Goal: Navigation & Orientation: Find specific page/section

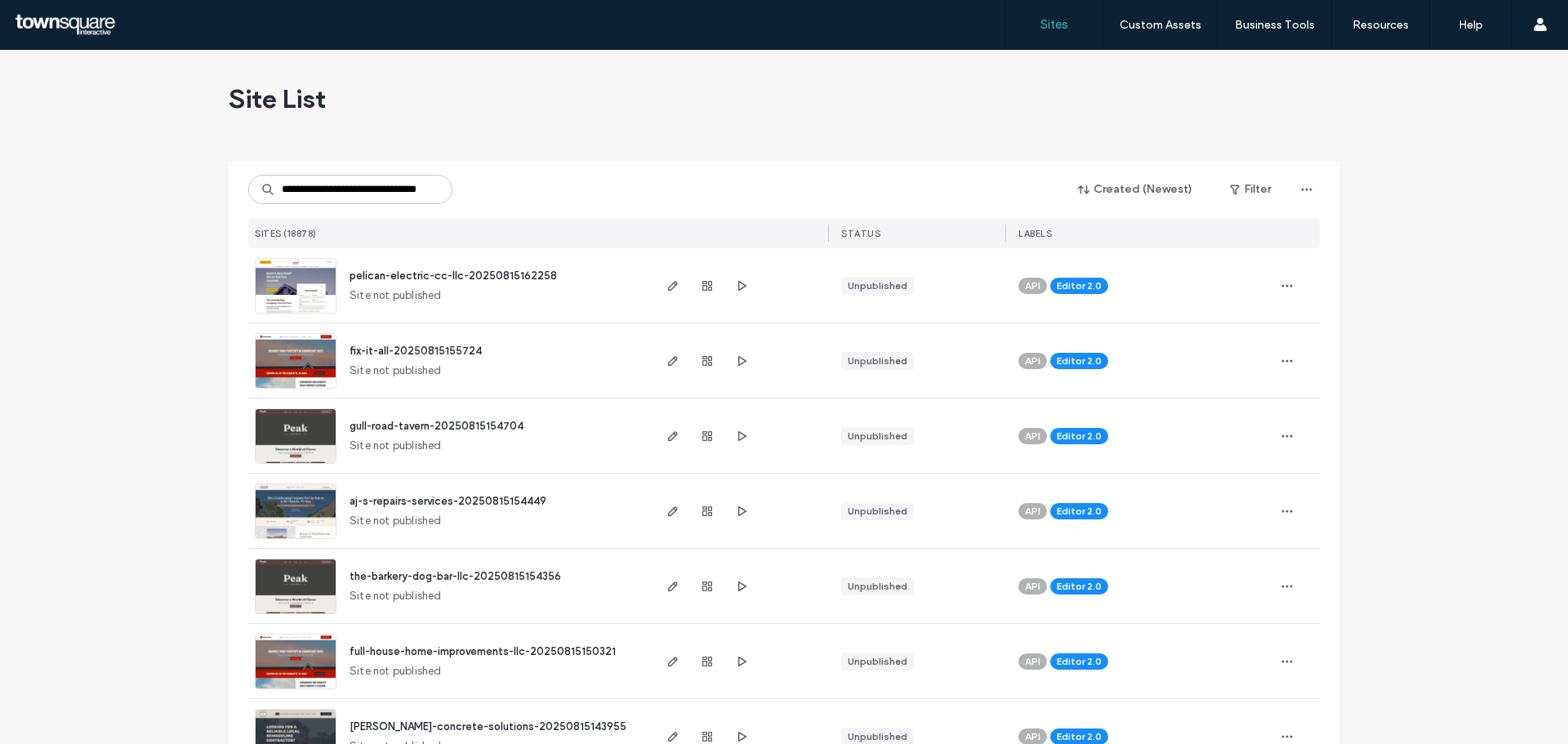
scroll to position [0, 59]
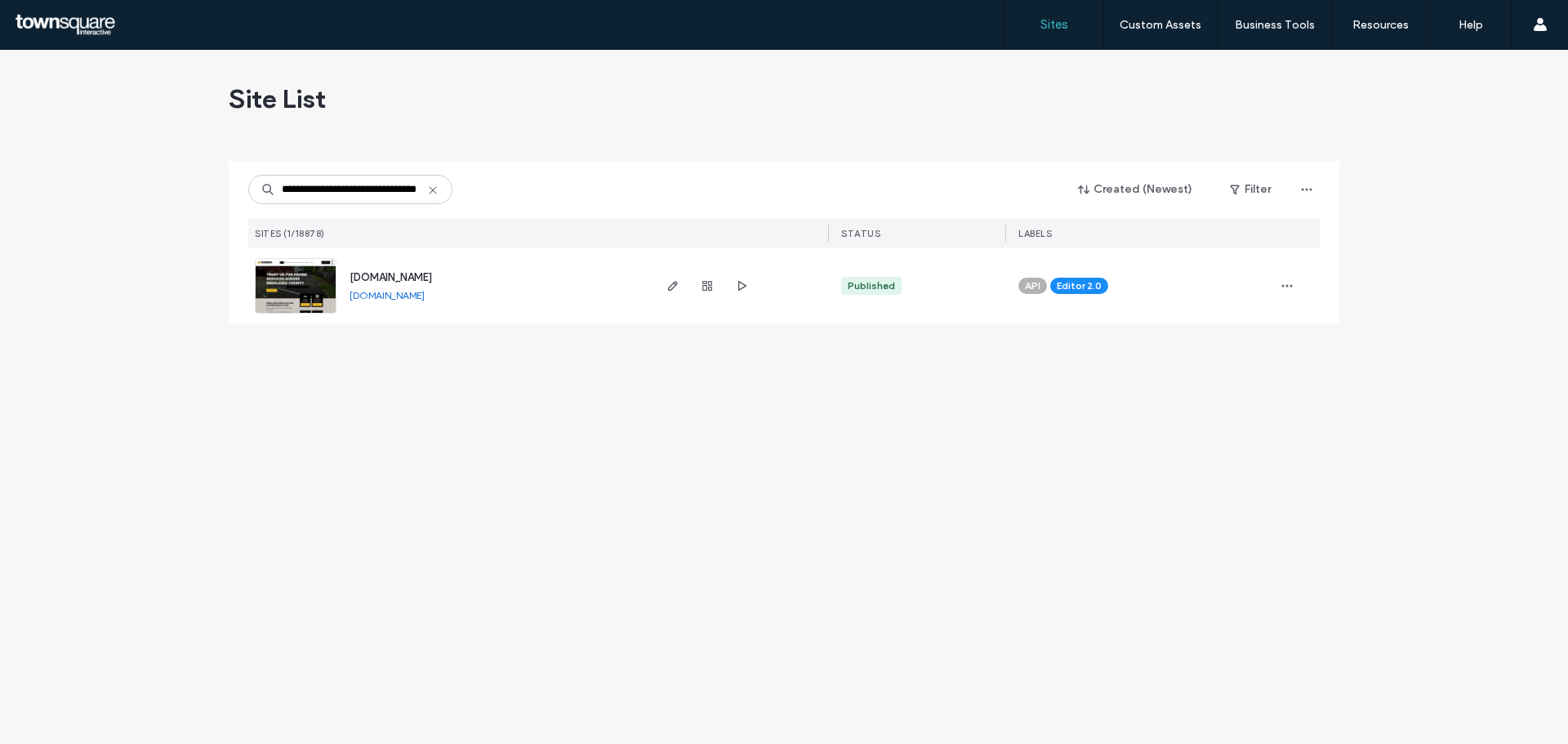
type input "**********"
click at [395, 276] on span "[DOMAIN_NAME]" at bounding box center [391, 277] width 83 height 12
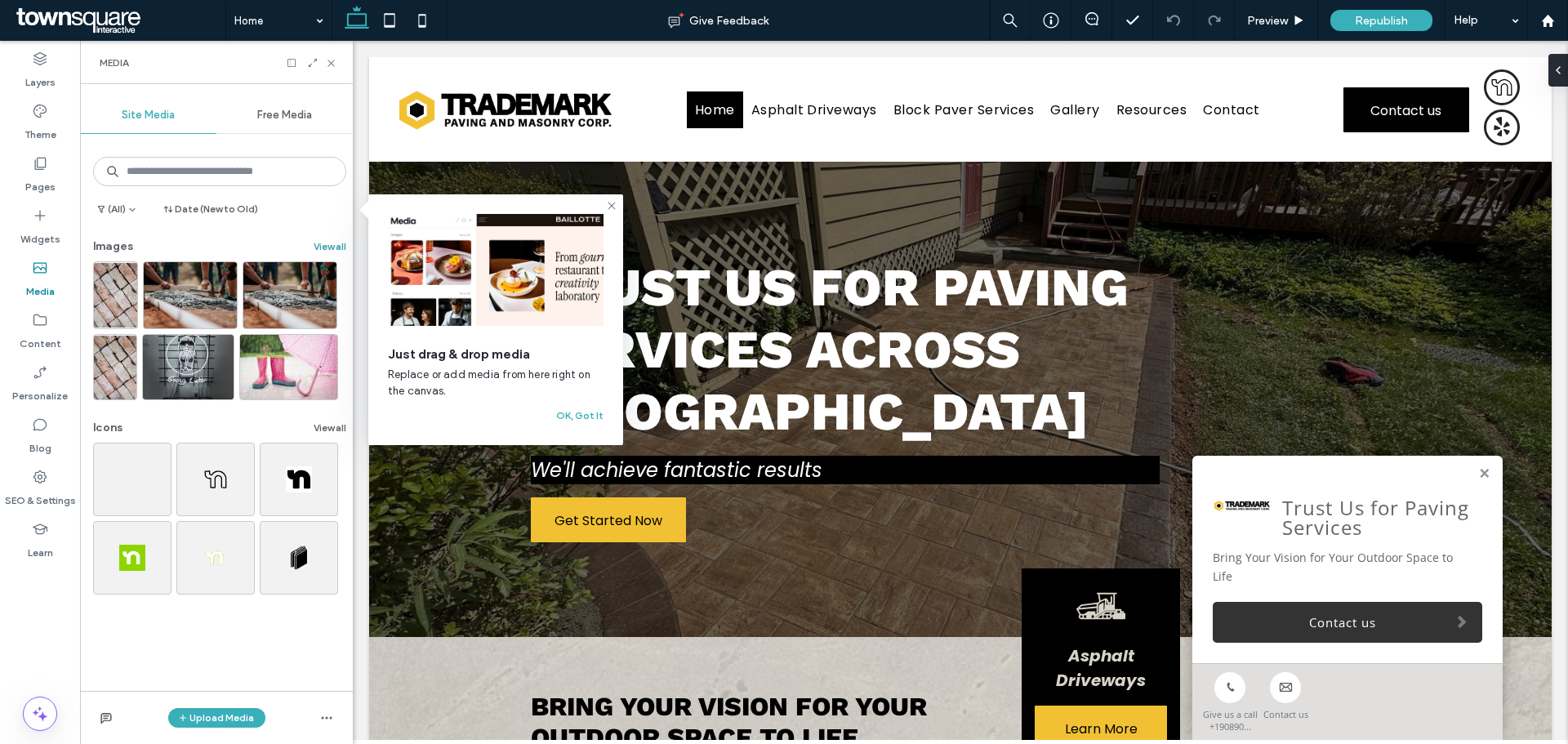
click at [326, 248] on button "View all" at bounding box center [330, 246] width 33 height 19
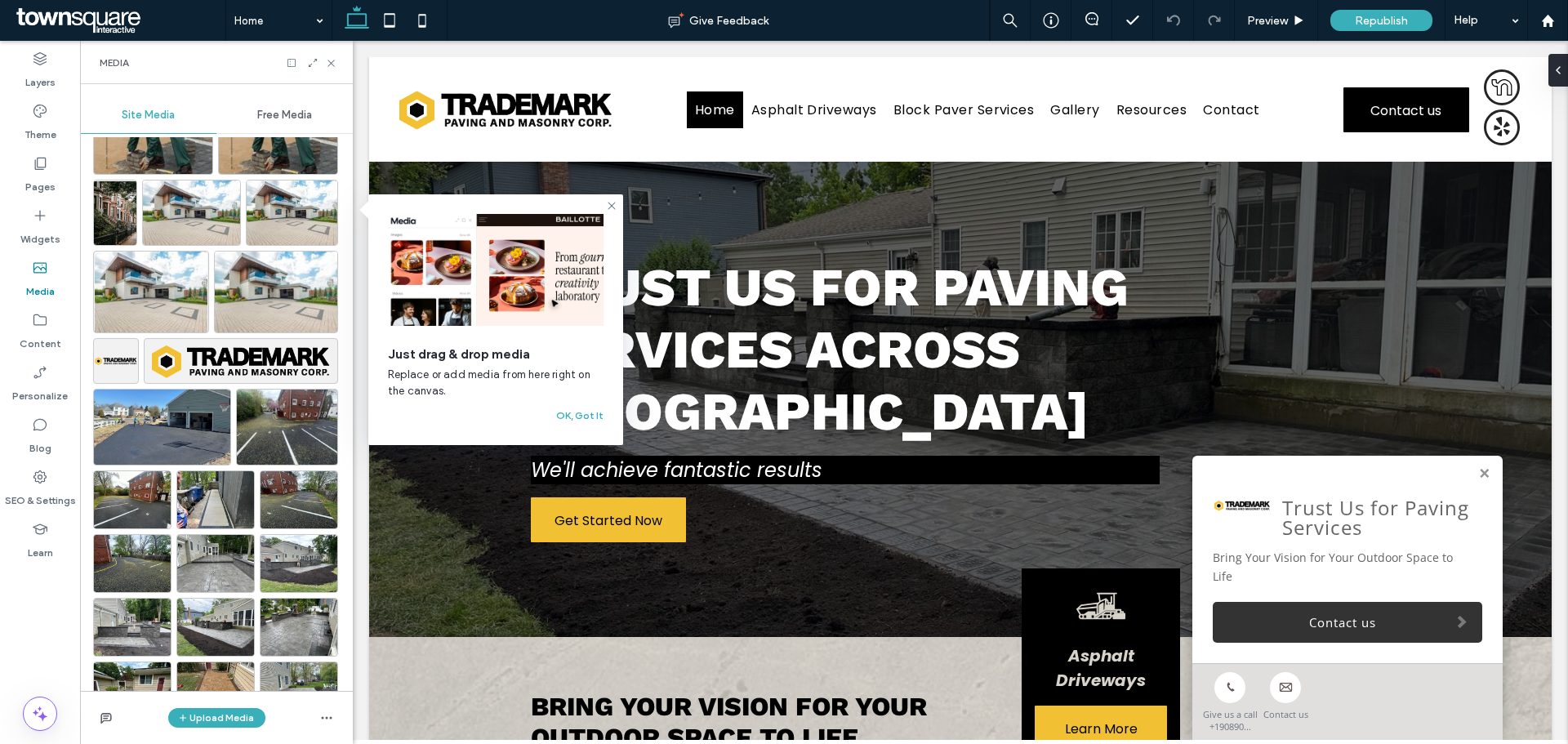
scroll to position [653, 0]
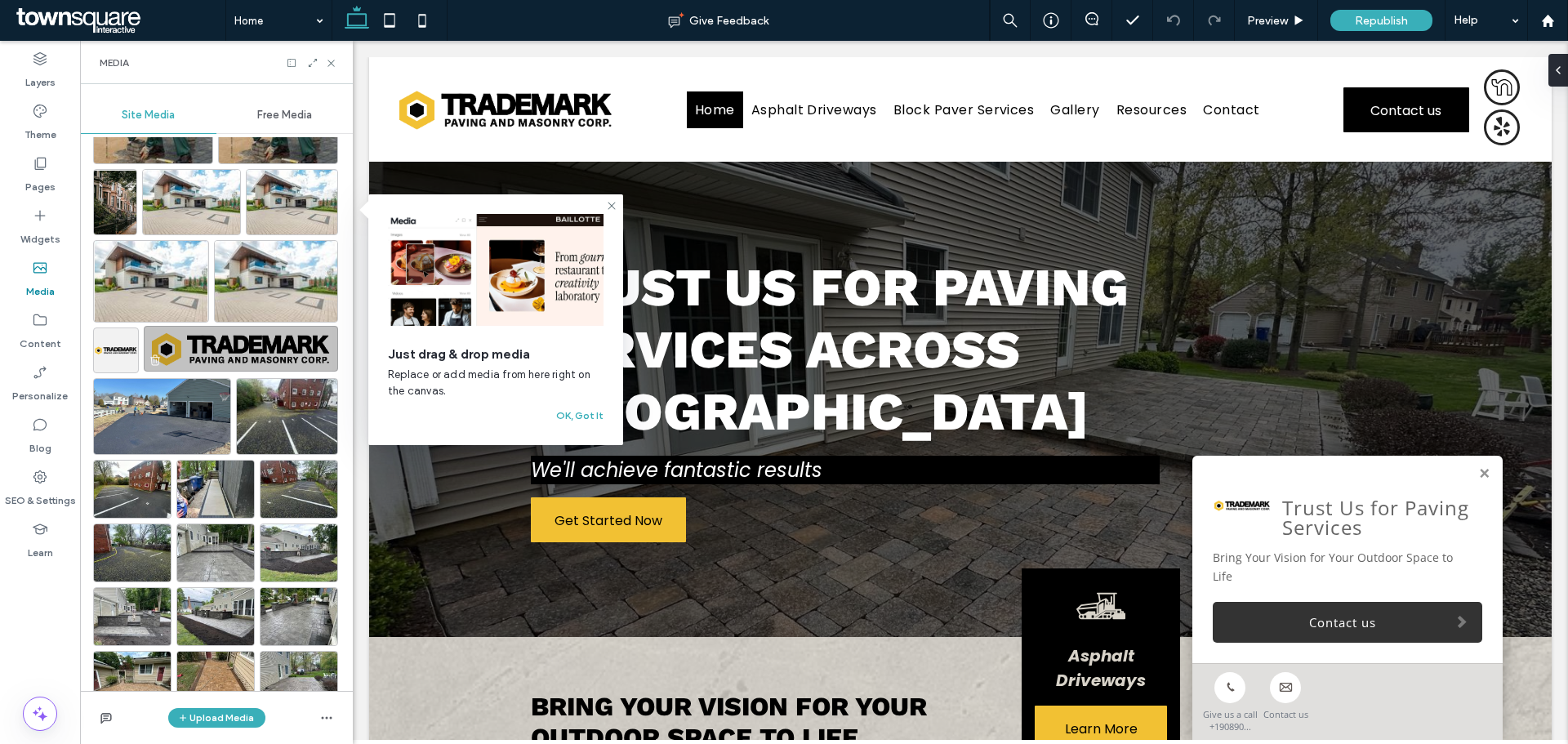
click at [244, 361] on img at bounding box center [241, 349] width 195 height 46
